Goal: Task Accomplishment & Management: Use online tool/utility

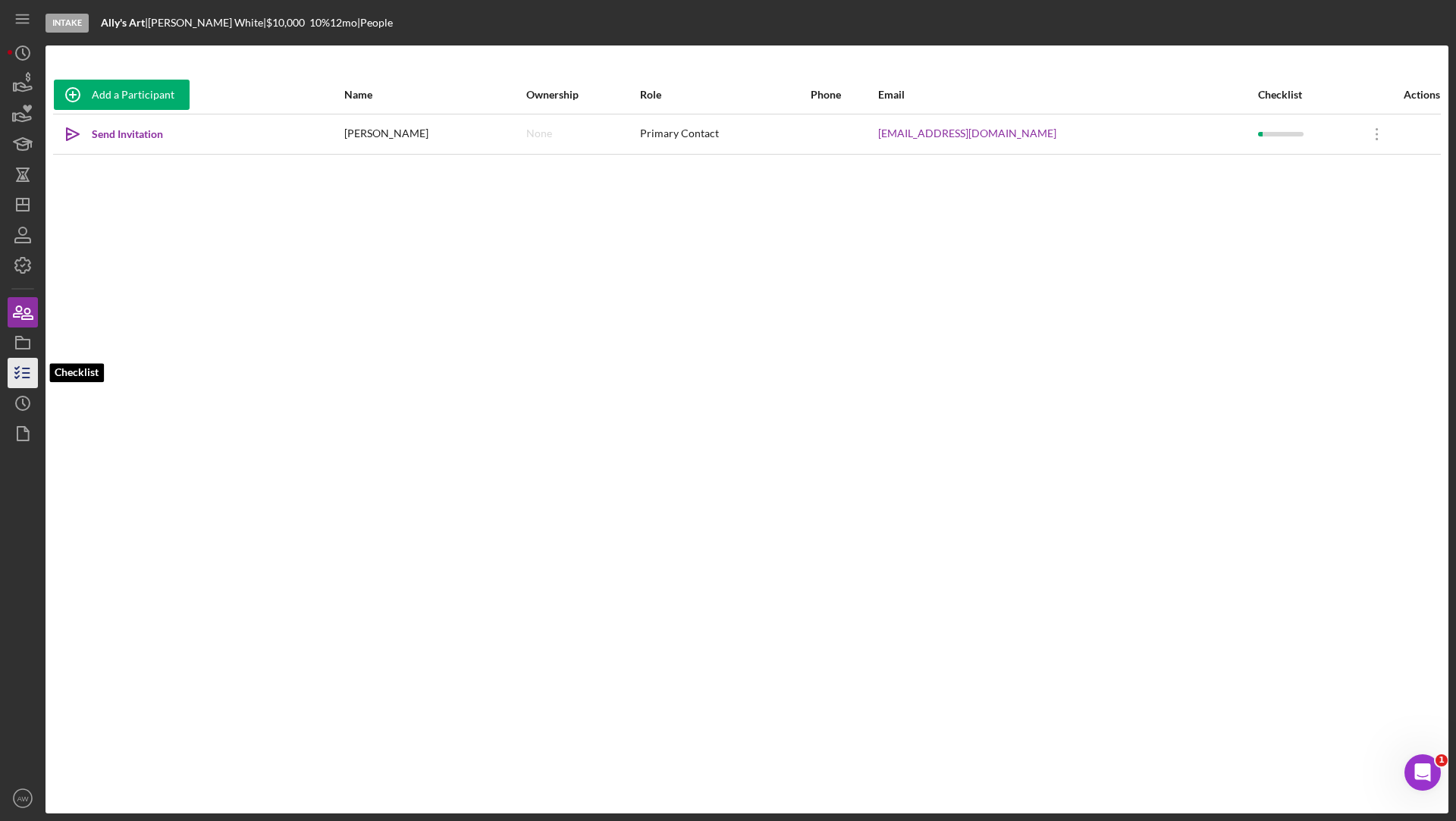
click at [11, 369] on icon "button" at bounding box center [22, 372] width 38 height 38
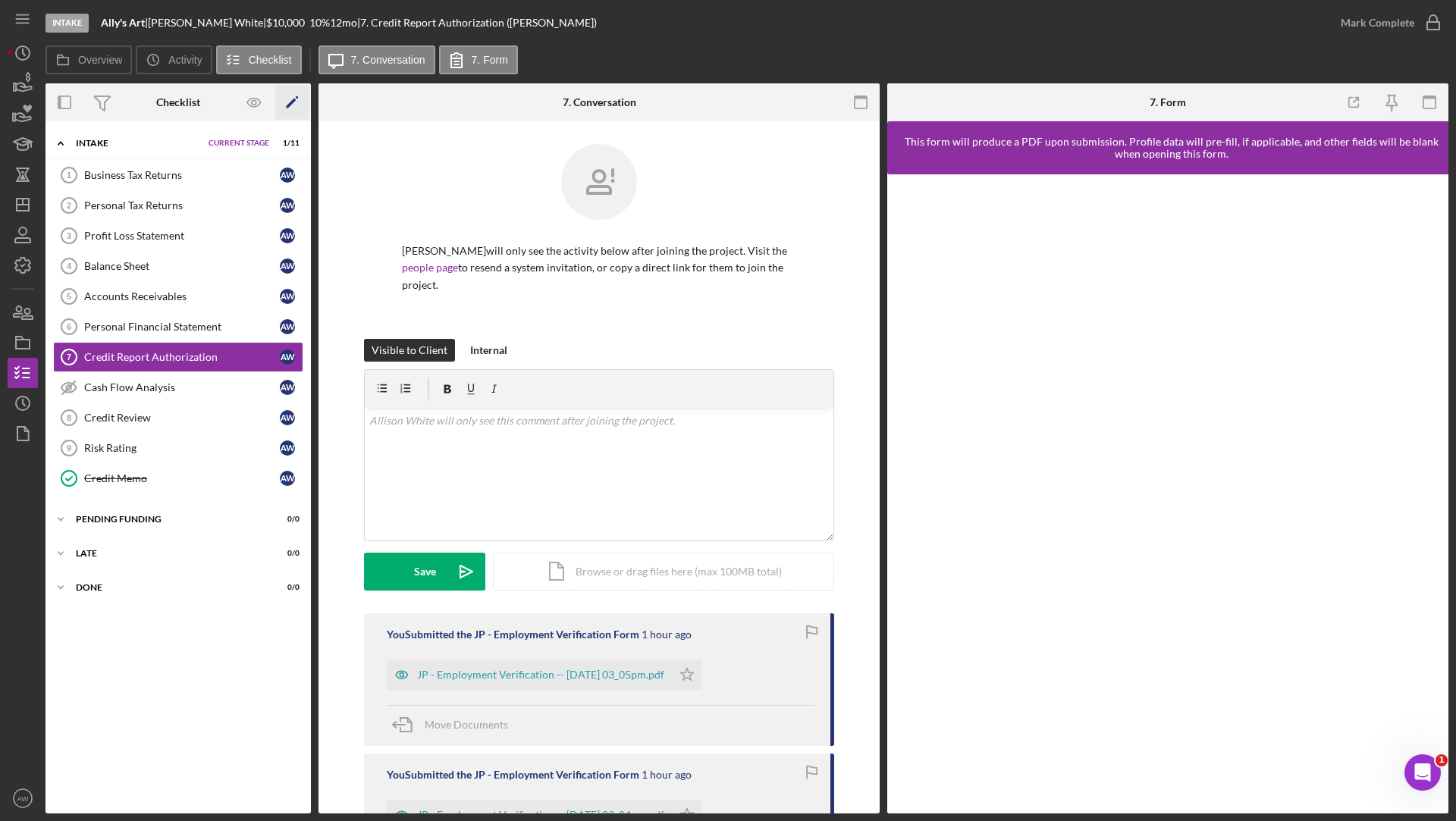
click at [287, 105] on polygon "button" at bounding box center [291, 104] width 11 height 11
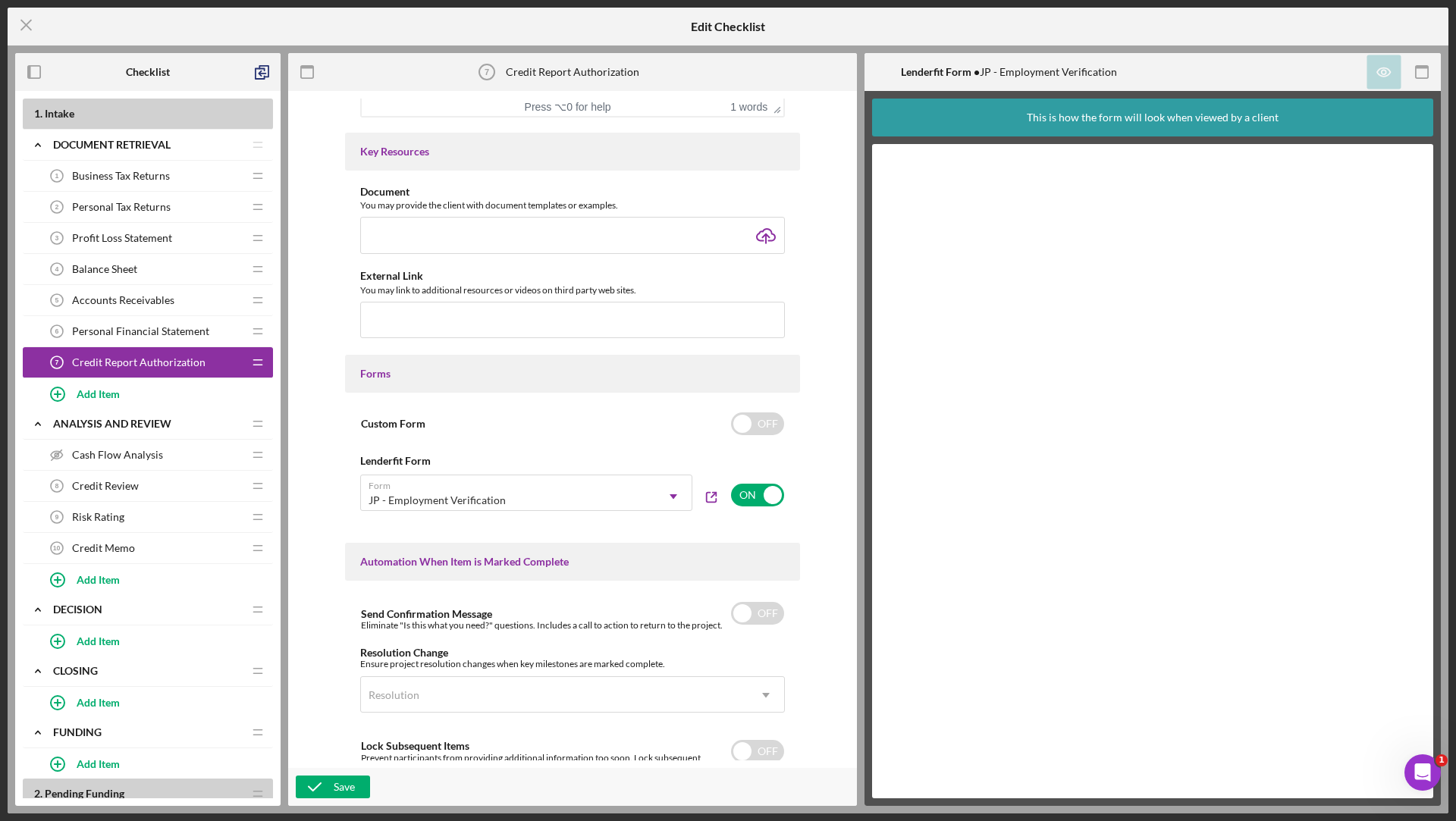
scroll to position [670, 0]
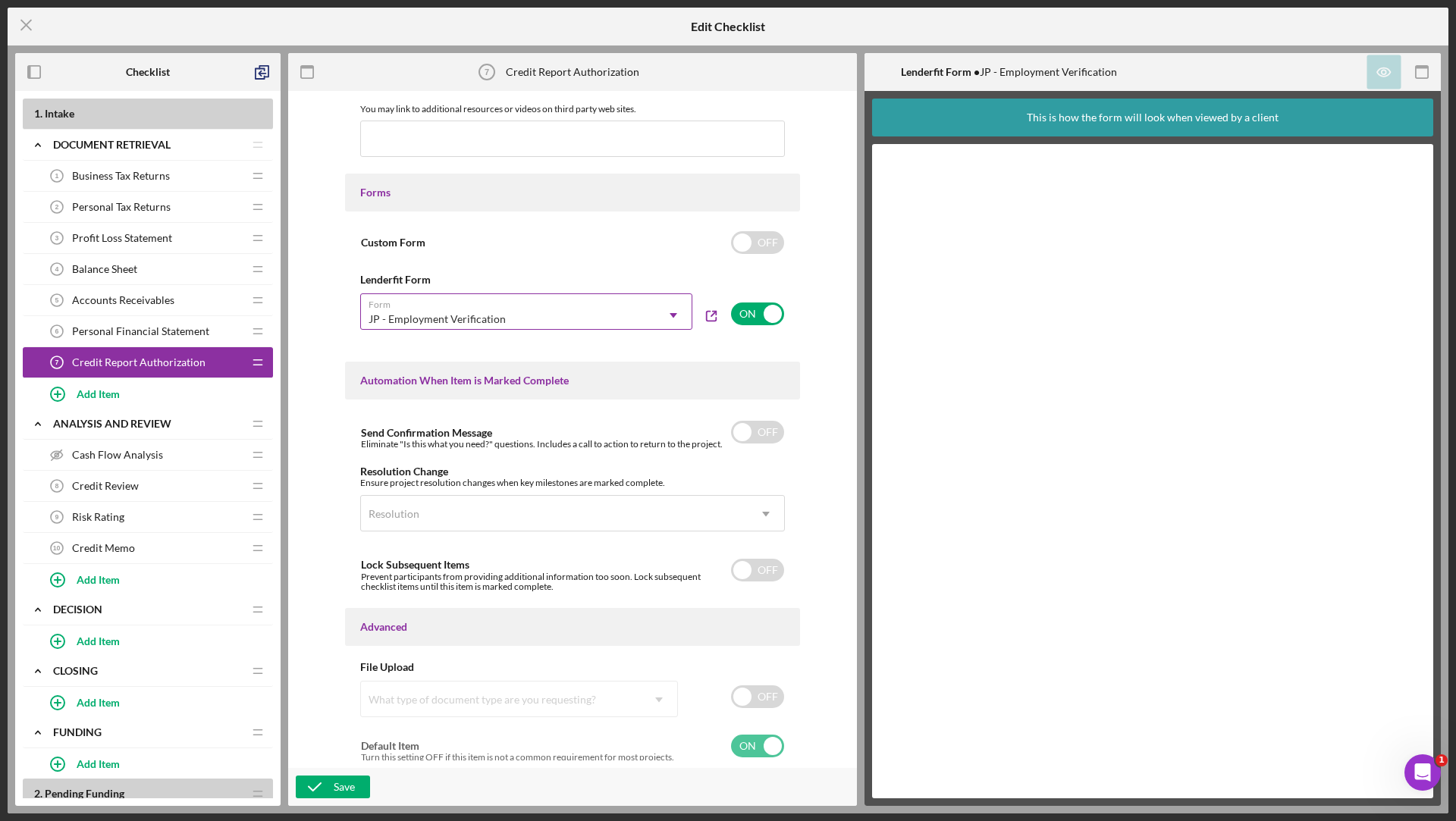
click at [551, 319] on div "JP - Employment Verification" at bounding box center [508, 319] width 294 height 35
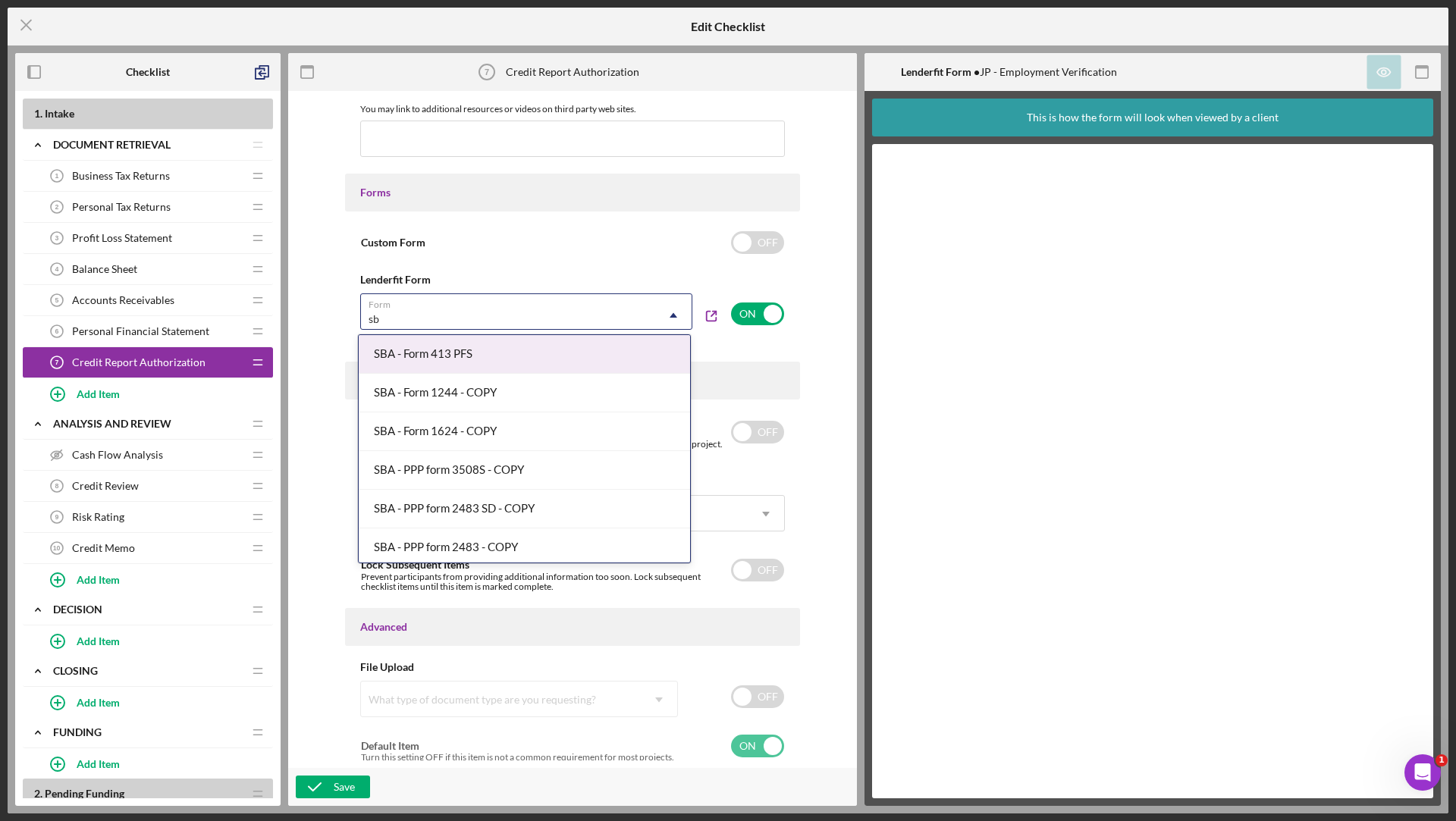
type input "sba"
click at [523, 364] on div "SBA - Form 413 PFS" at bounding box center [524, 354] width 331 height 38
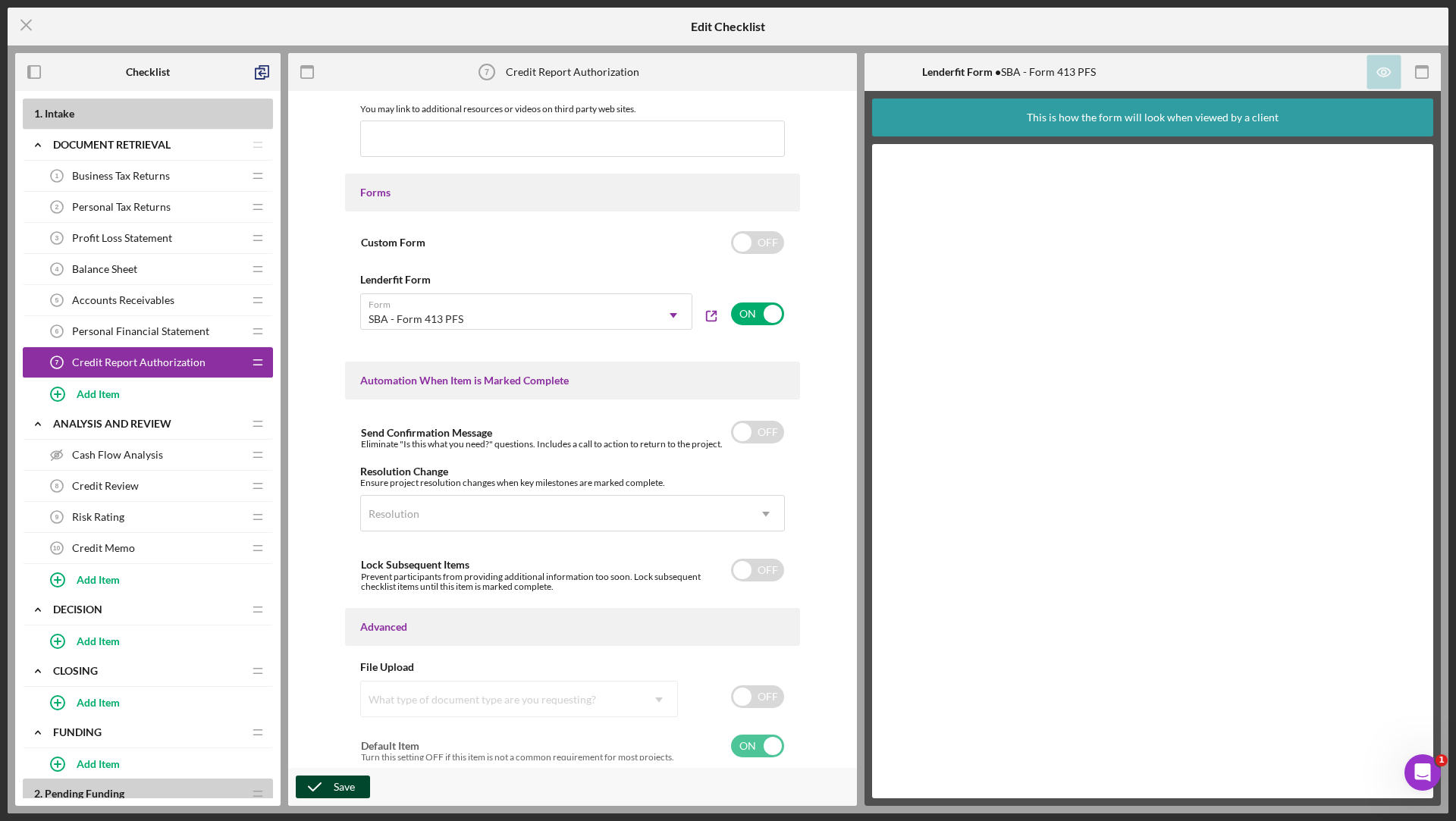
click at [319, 785] on polyline "button" at bounding box center [315, 787] width 12 height 8
click at [33, 38] on icon "Icon/Menu Close" at bounding box center [26, 25] width 38 height 38
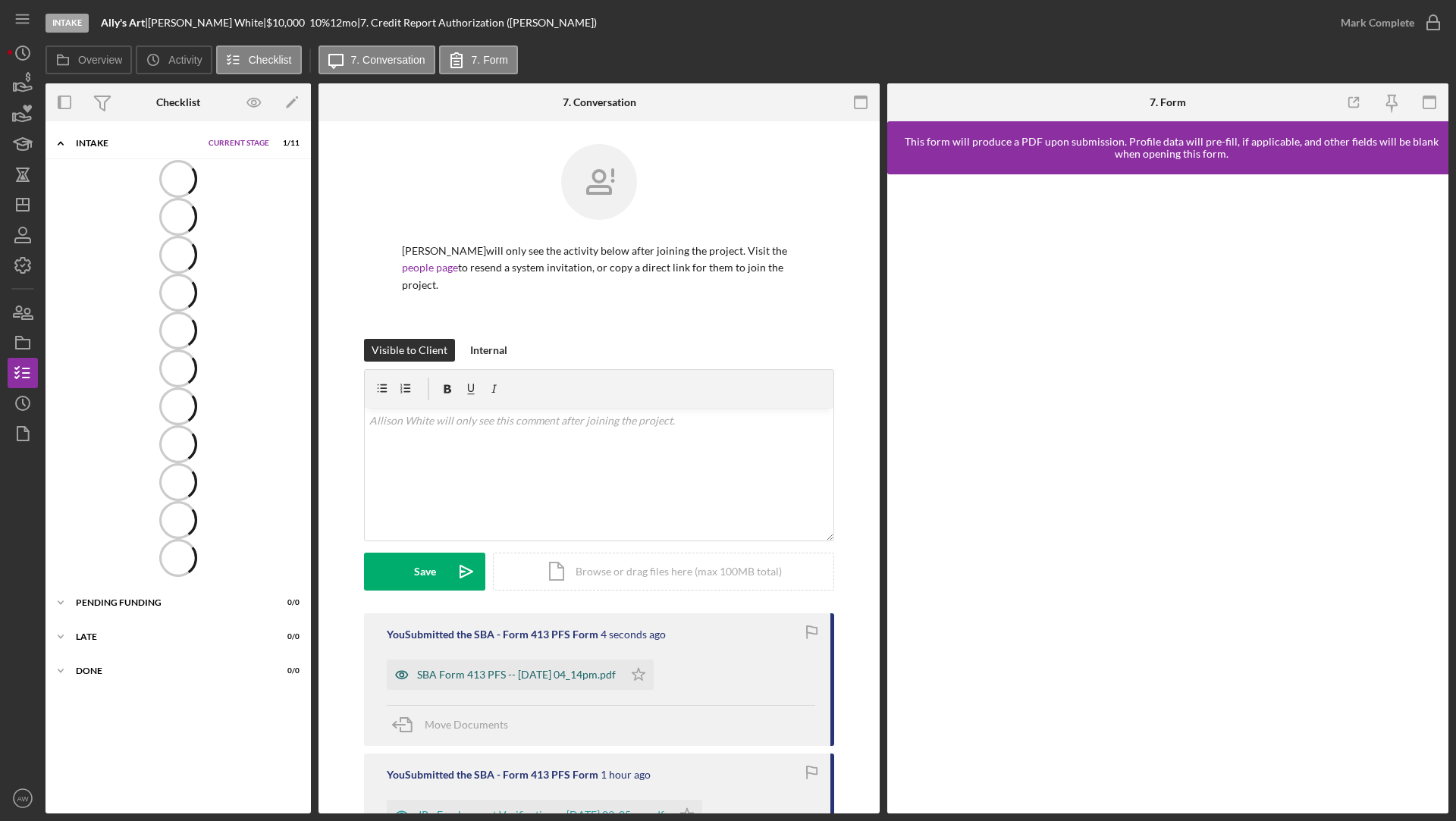
click at [541, 669] on div "SBA Form 413 PFS -- [DATE] 04_14pm.pdf" at bounding box center [516, 675] width 199 height 12
